Goal: Information Seeking & Learning: Learn about a topic

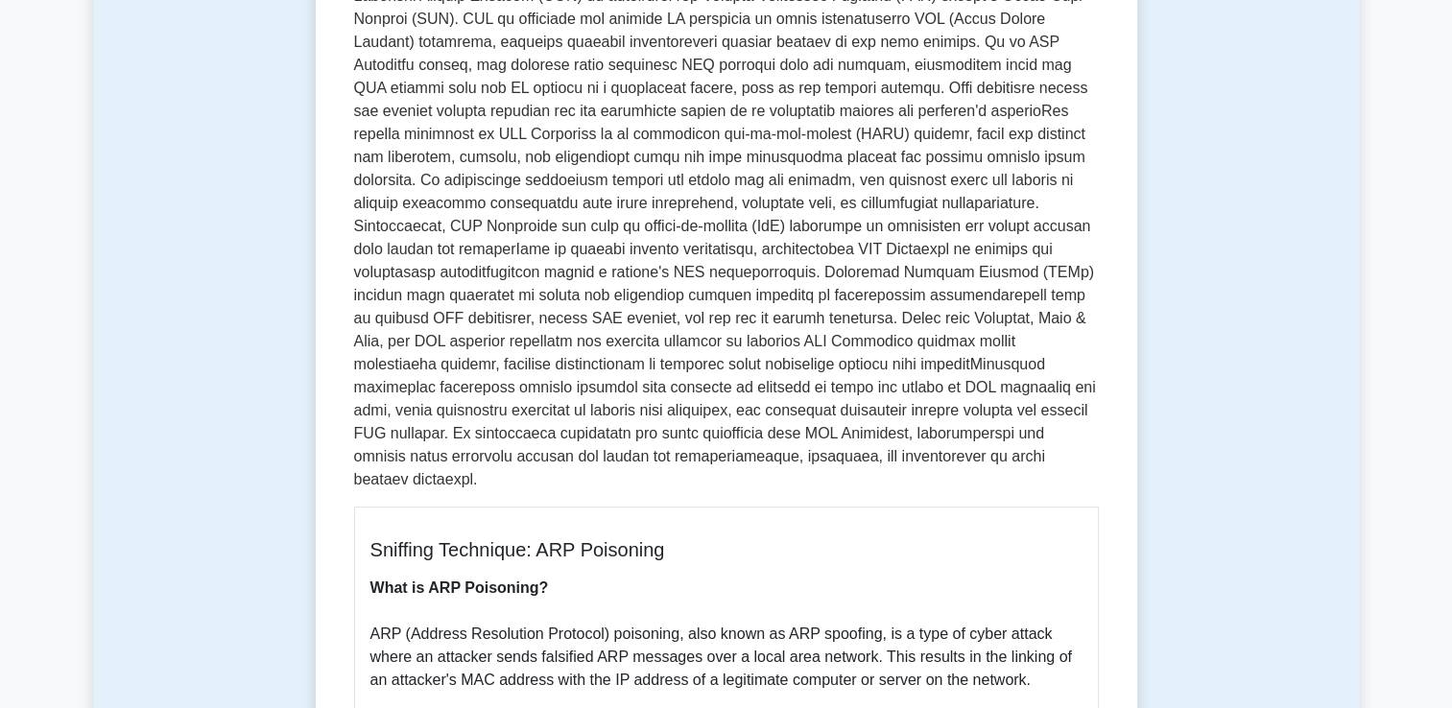
scroll to position [491, 0]
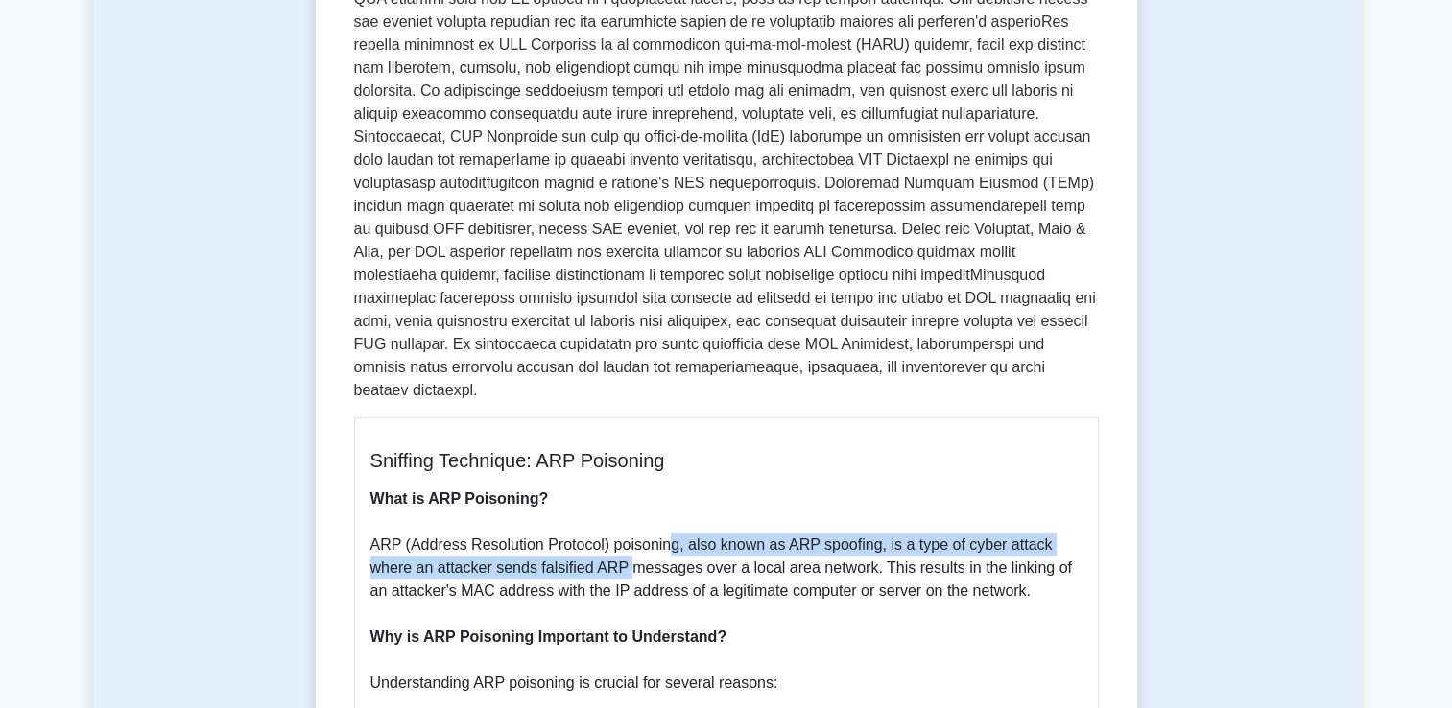
drag, startPoint x: 653, startPoint y: 529, endPoint x: 664, endPoint y: 523, distance: 12.9
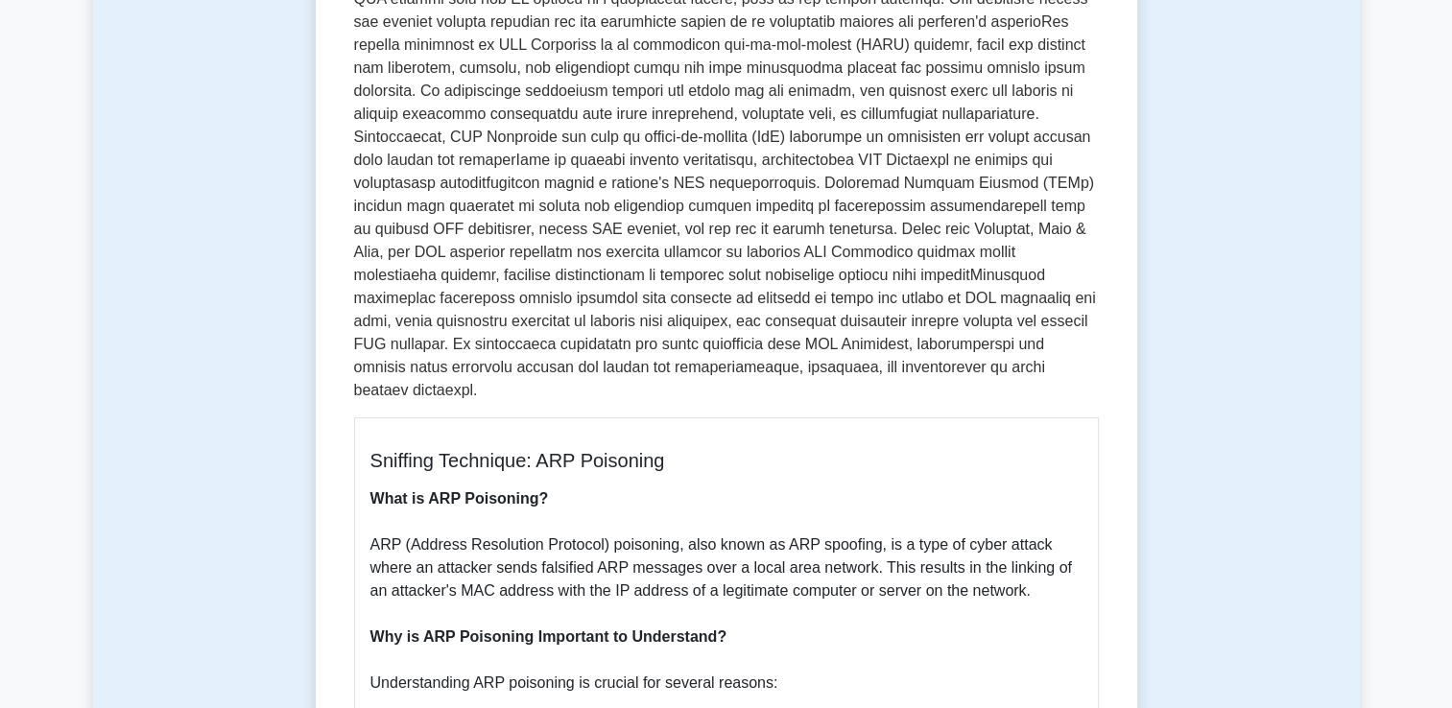
drag, startPoint x: 664, startPoint y: 523, endPoint x: 637, endPoint y: 542, distance: 33.0
drag, startPoint x: 539, startPoint y: 551, endPoint x: 725, endPoint y: 548, distance: 186.2
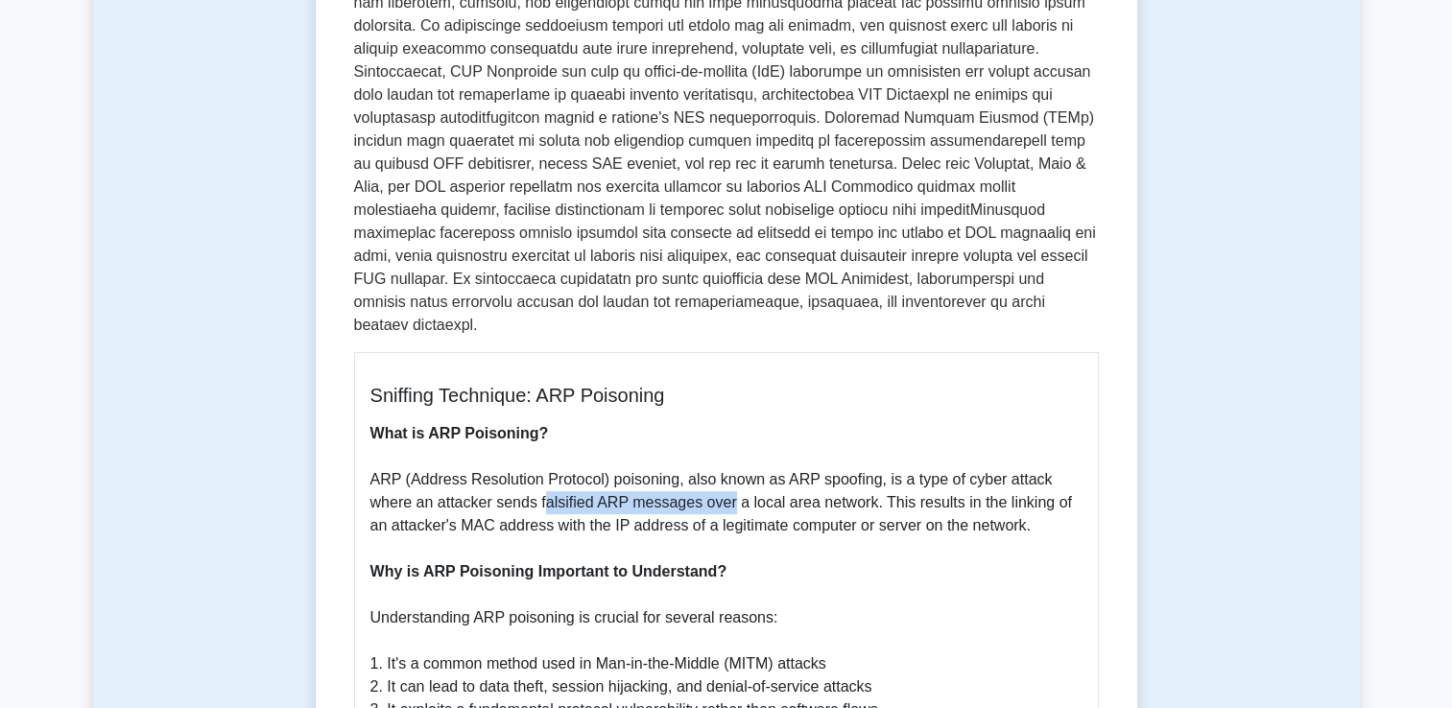
scroll to position [587, 0]
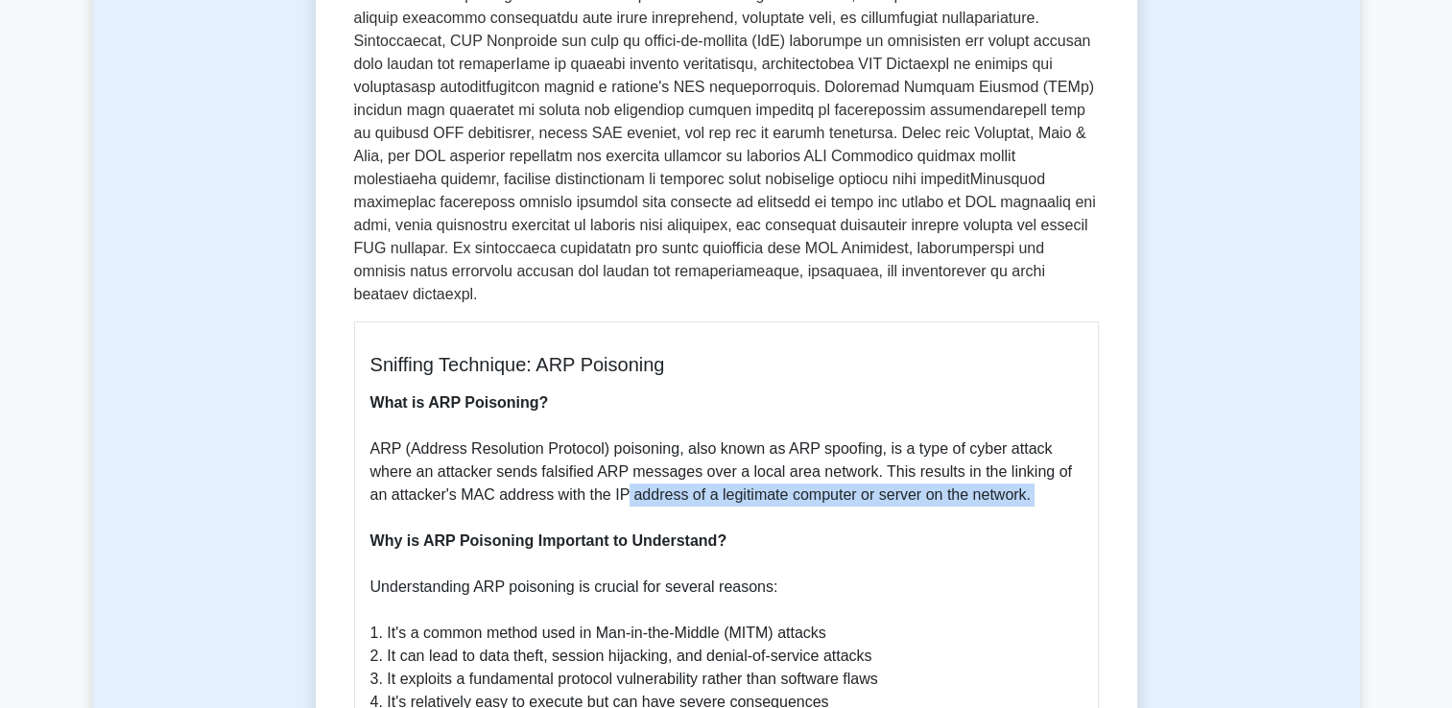
drag, startPoint x: 565, startPoint y: 486, endPoint x: 603, endPoint y: 482, distance: 37.6
drag, startPoint x: 603, startPoint y: 482, endPoint x: 565, endPoint y: 492, distance: 38.9
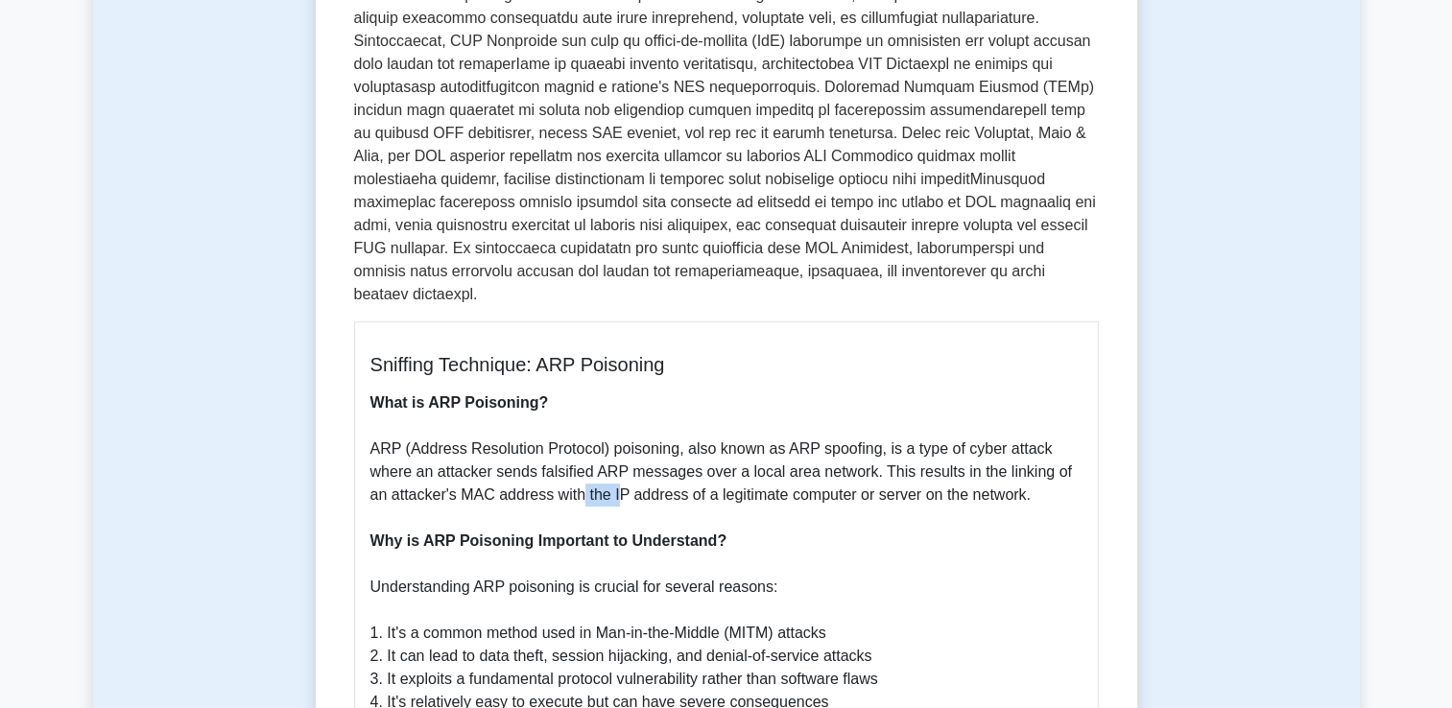
drag, startPoint x: 564, startPoint y: 478, endPoint x: 601, endPoint y: 478, distance: 36.5
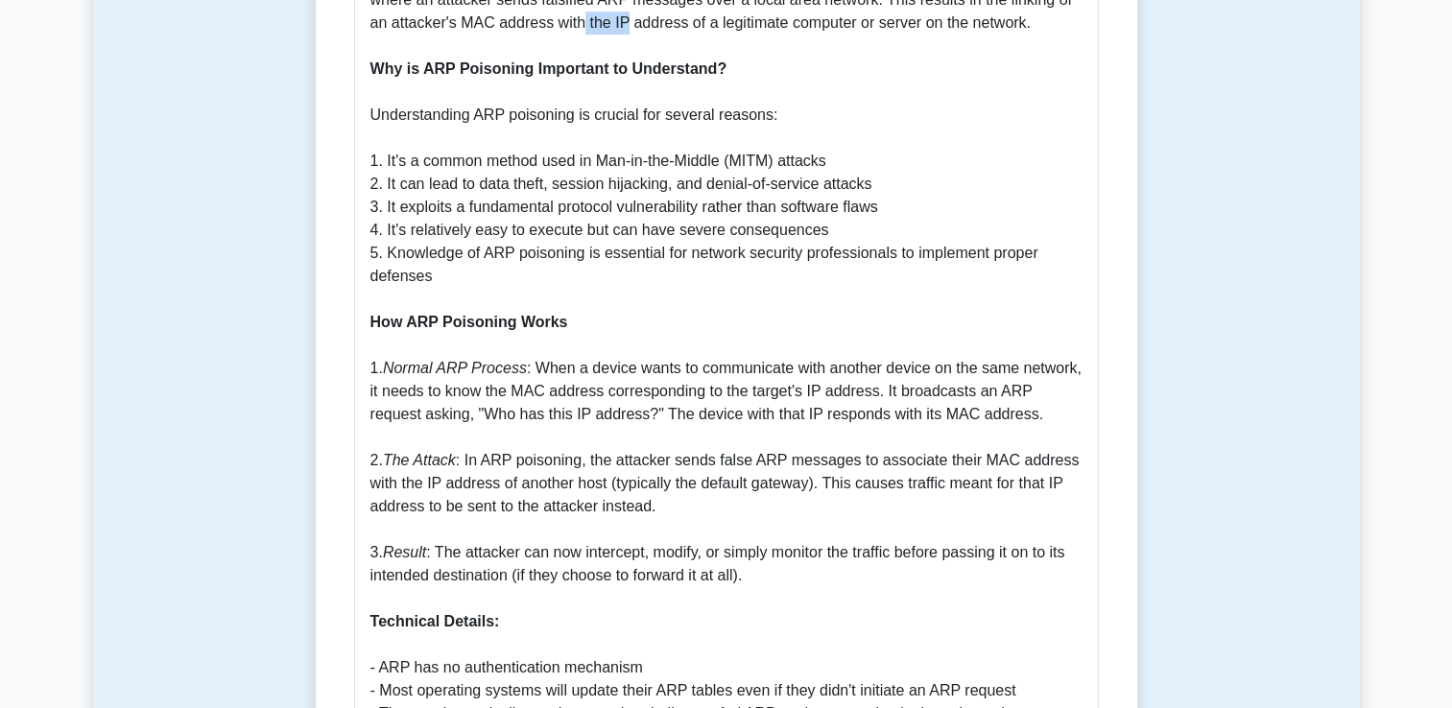
scroll to position [1163, 0]
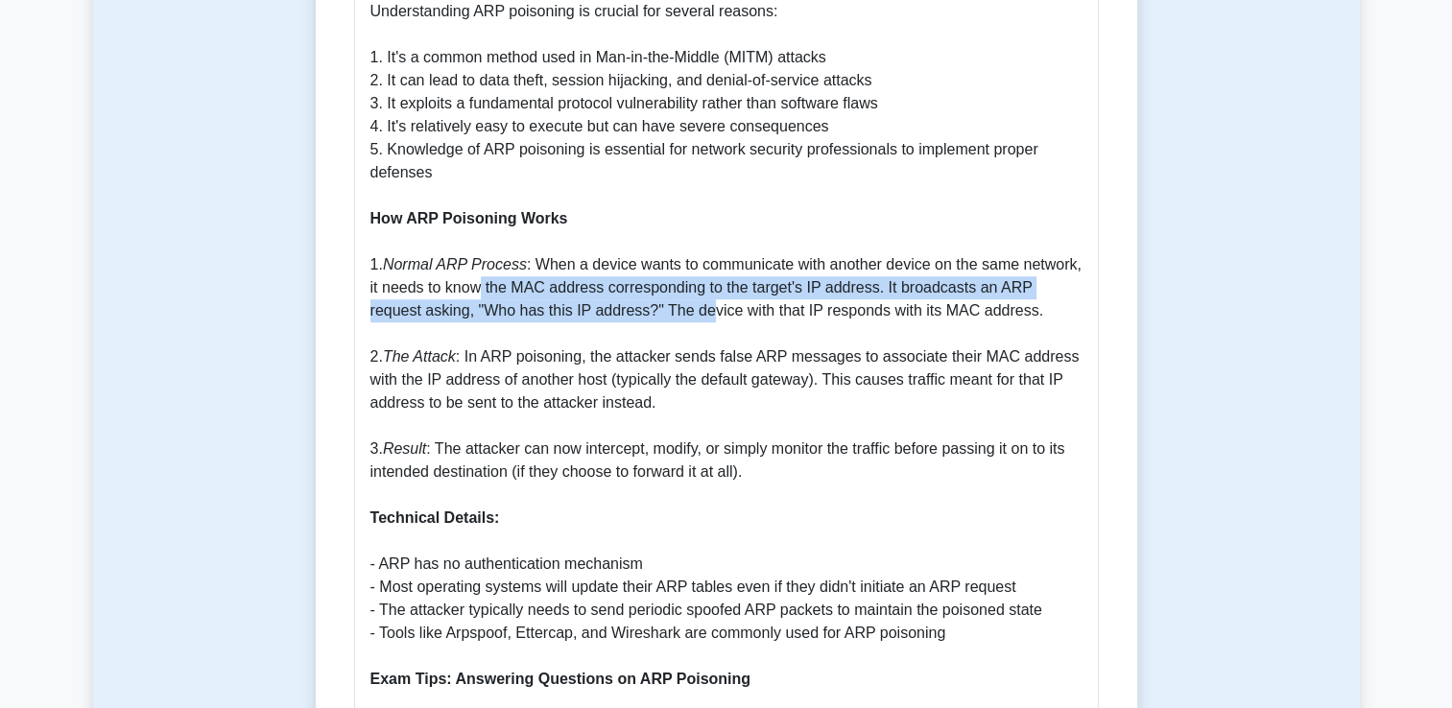
drag, startPoint x: 477, startPoint y: 271, endPoint x: 652, endPoint y: 285, distance: 175.2
click at [652, 285] on p "What is ARP Poisoning? ARP (Address Resolution Protocol) poisoning, also known …" at bounding box center [726, 714] width 712 height 1796
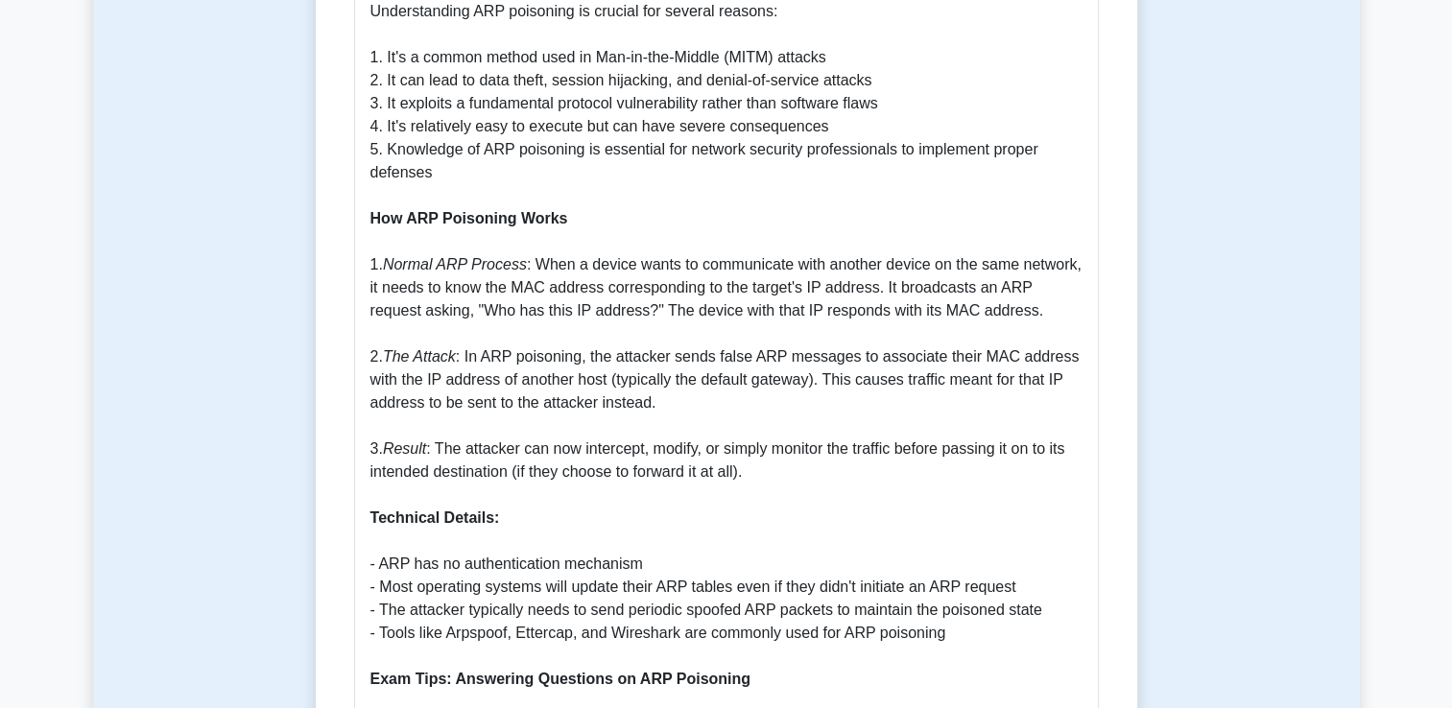
drag, startPoint x: 652, startPoint y: 285, endPoint x: 650, endPoint y: 312, distance: 26.9
click at [650, 312] on p "What is ARP Poisoning? ARP (Address Resolution Protocol) poisoning, also known …" at bounding box center [726, 714] width 712 height 1796
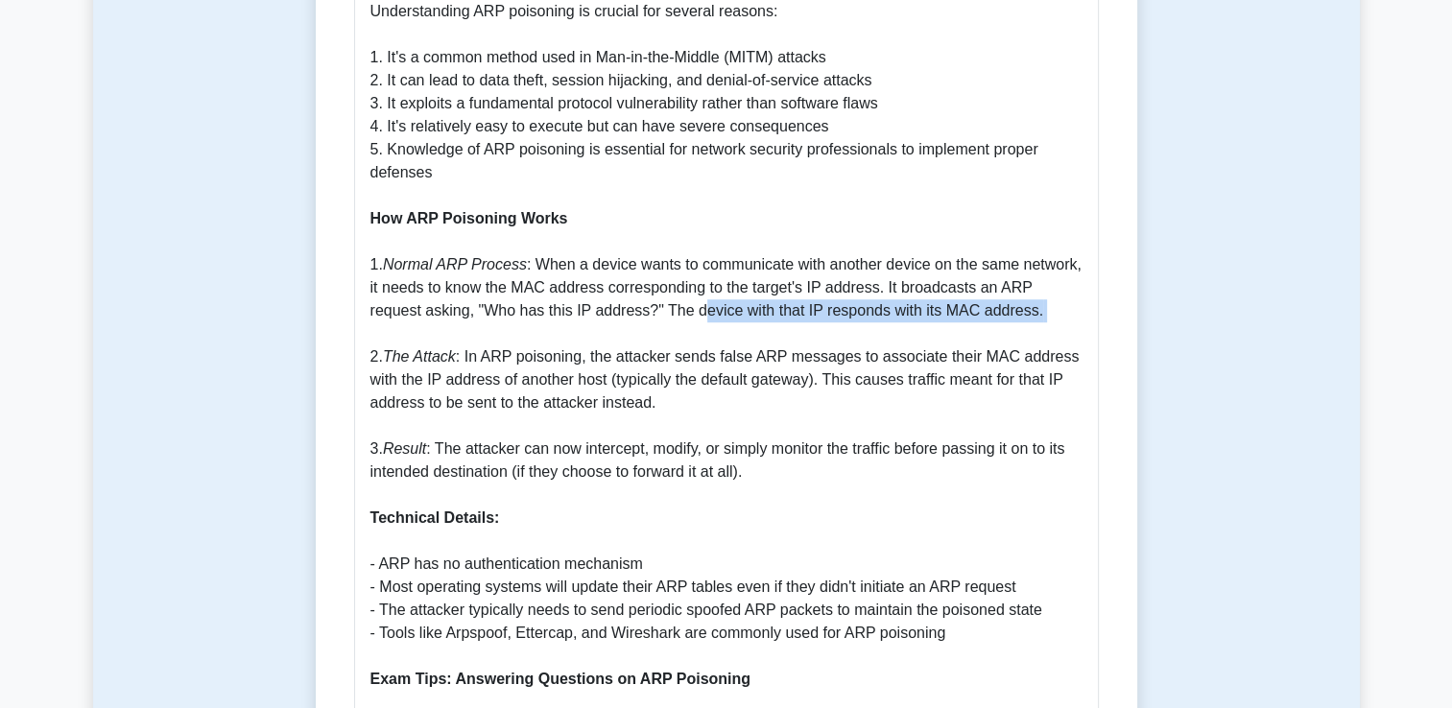
drag, startPoint x: 642, startPoint y: 287, endPoint x: 630, endPoint y: 308, distance: 24.5
click at [630, 308] on p "What is ARP Poisoning? ARP (Address Resolution Protocol) poisoning, also known …" at bounding box center [726, 714] width 712 height 1796
drag, startPoint x: 630, startPoint y: 308, endPoint x: 606, endPoint y: 318, distance: 25.0
click at [606, 318] on p "What is ARP Poisoning? ARP (Address Resolution Protocol) poisoning, also known …" at bounding box center [726, 714] width 712 height 1796
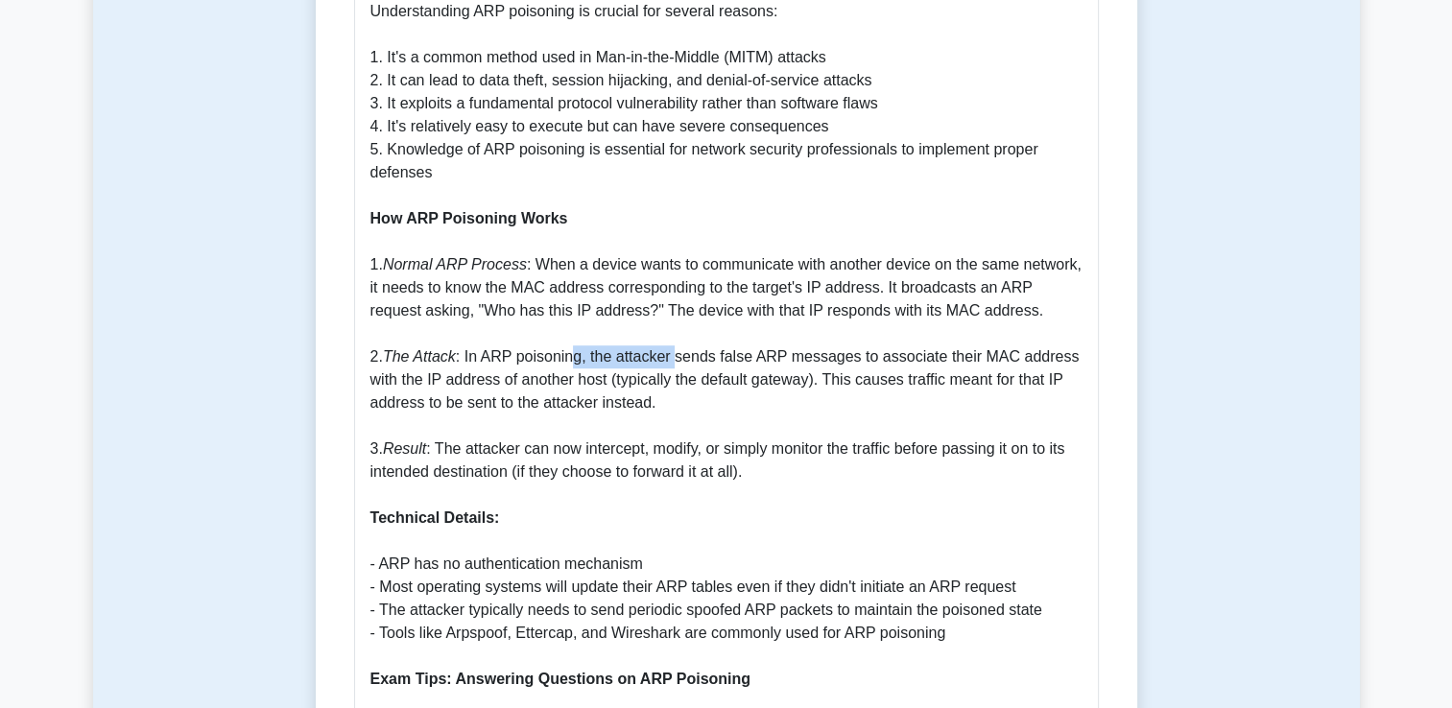
drag, startPoint x: 570, startPoint y: 336, endPoint x: 673, endPoint y: 344, distance: 103.0
click at [673, 344] on p "What is ARP Poisoning? ARP (Address Resolution Protocol) poisoning, also known …" at bounding box center [726, 714] width 712 height 1796
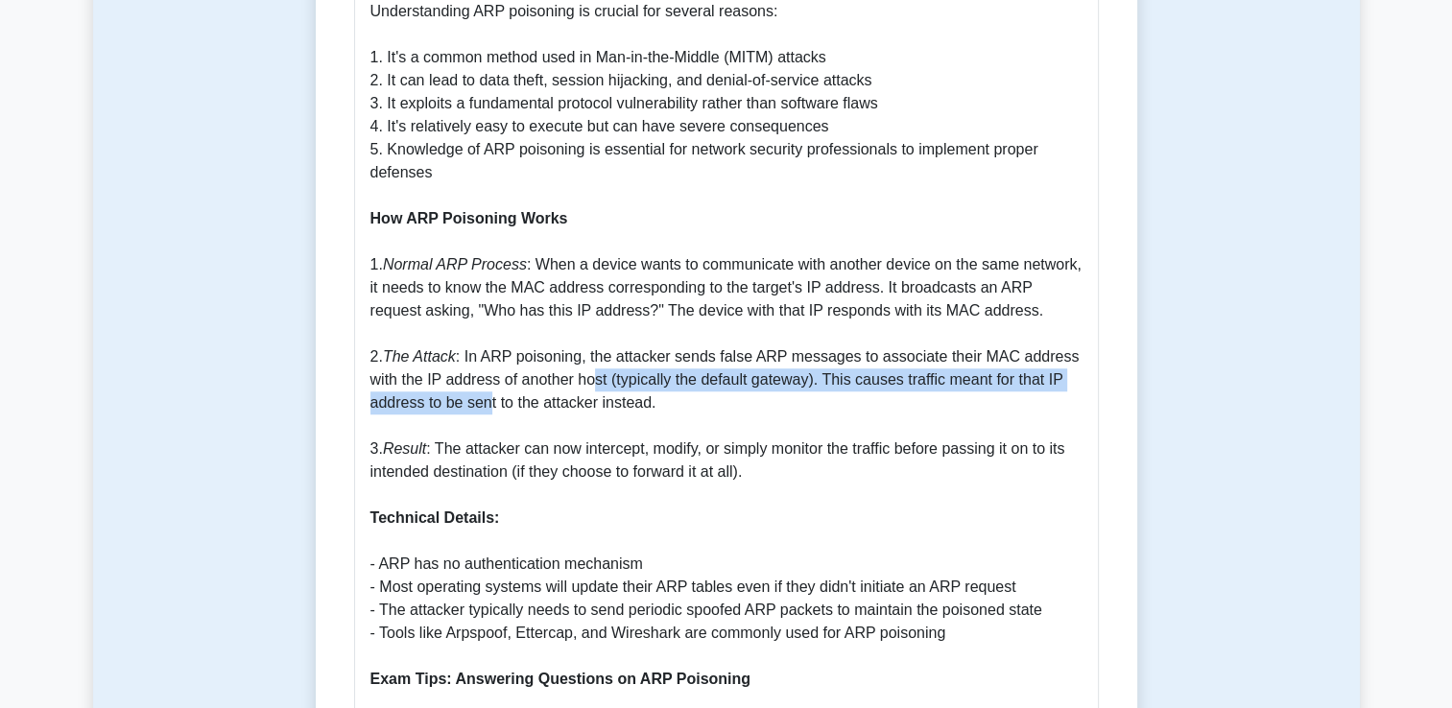
drag, startPoint x: 487, startPoint y: 373, endPoint x: 591, endPoint y: 357, distance: 104.9
click at [591, 357] on p "What is ARP Poisoning? ARP (Address Resolution Protocol) poisoning, also known …" at bounding box center [726, 714] width 712 height 1796
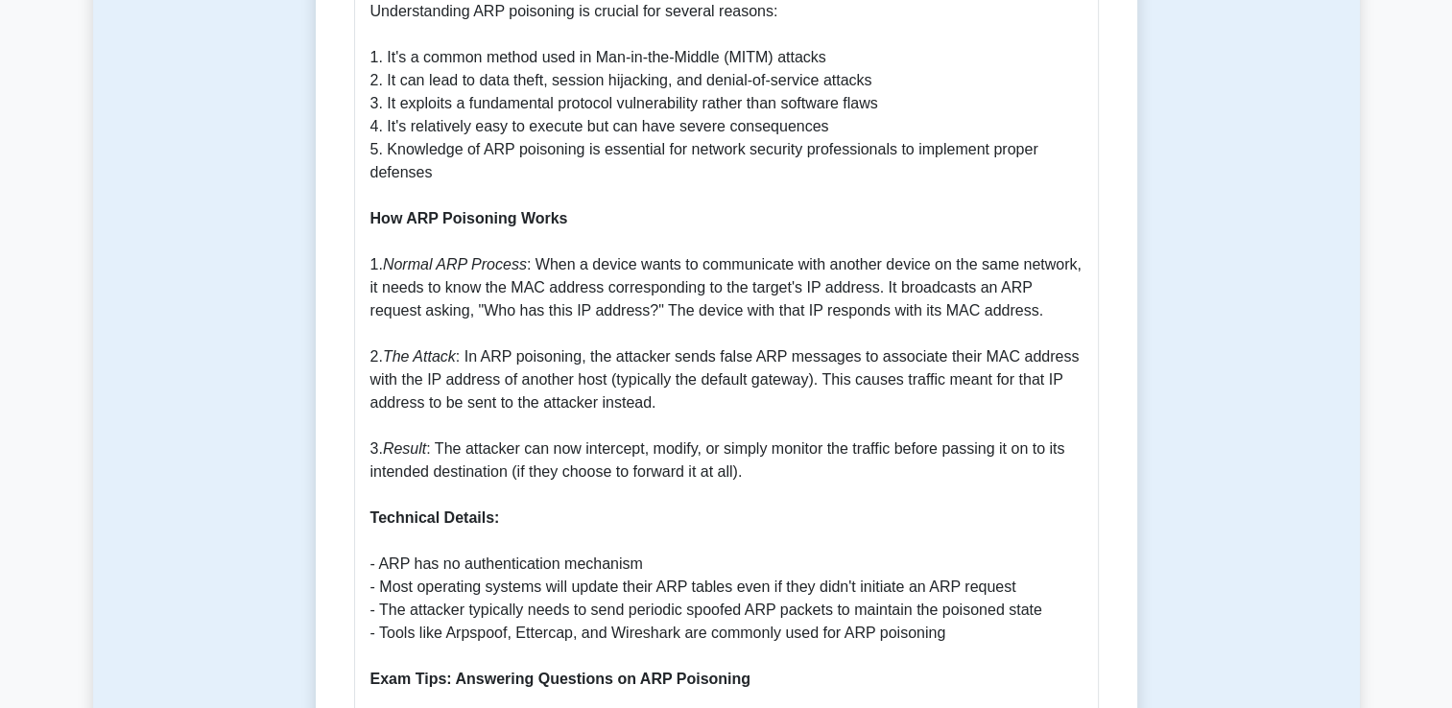
drag, startPoint x: 591, startPoint y: 357, endPoint x: 564, endPoint y: 359, distance: 26.9
click at [564, 359] on p "What is ARP Poisoning? ARP (Address Resolution Protocol) poisoning, also known …" at bounding box center [726, 714] width 712 height 1796
drag, startPoint x: 517, startPoint y: 369, endPoint x: 501, endPoint y: 374, distance: 17.0
click at [501, 374] on p "What is ARP Poisoning? ARP (Address Resolution Protocol) poisoning, also known …" at bounding box center [726, 714] width 712 height 1796
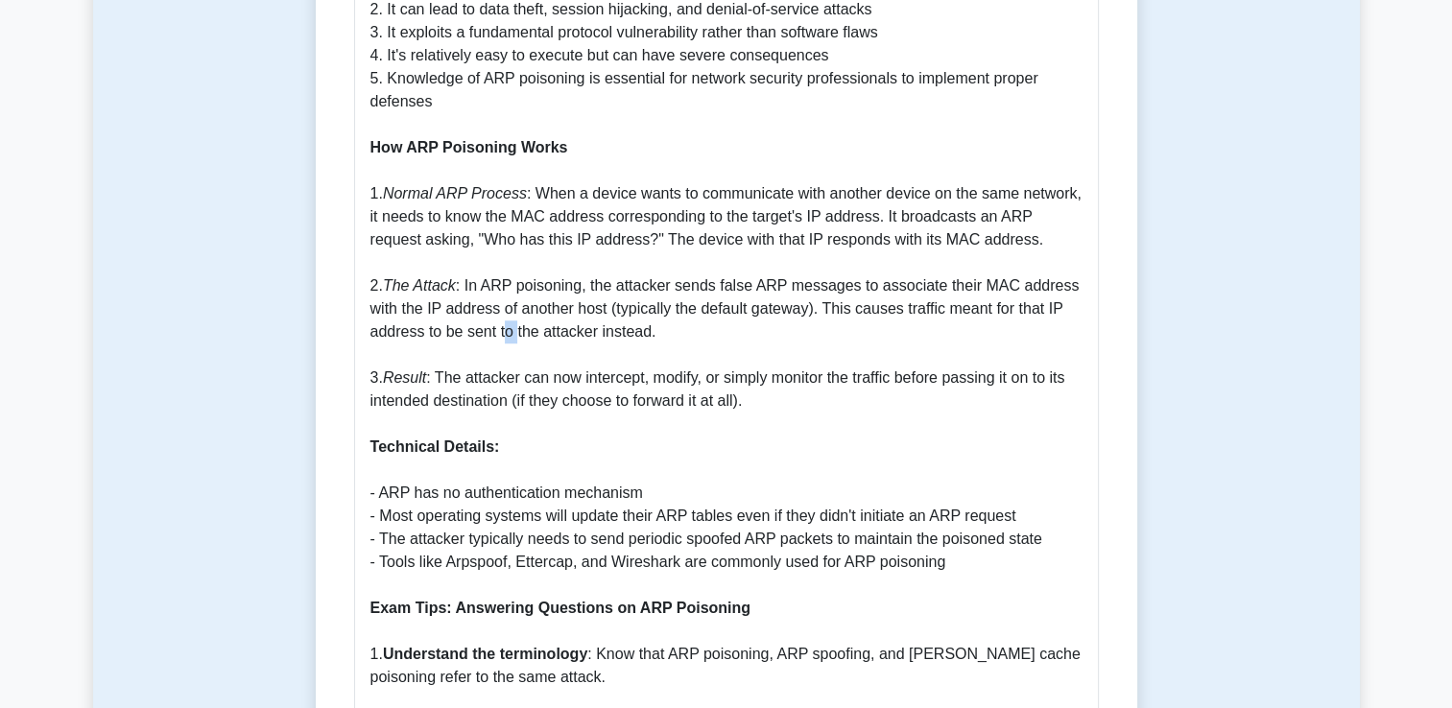
scroll to position [1259, 0]
